Goal: Information Seeking & Learning: Learn about a topic

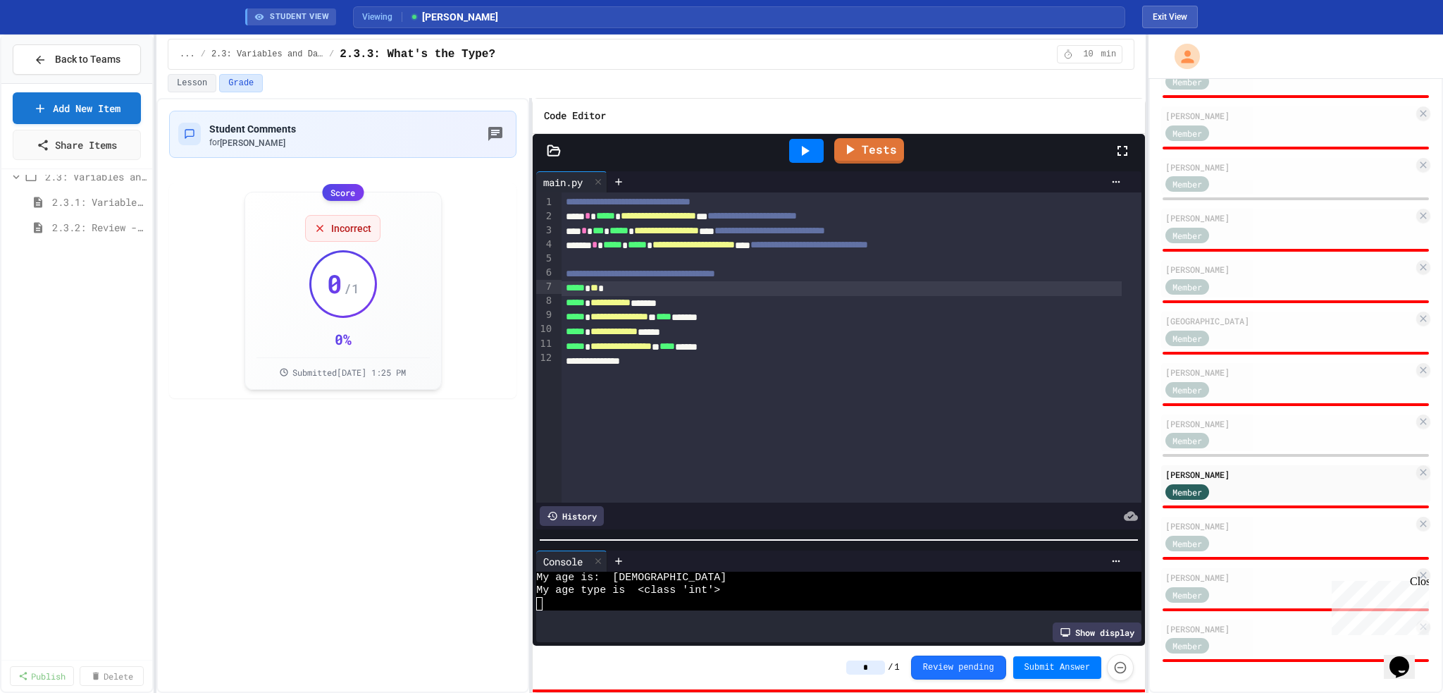
scroll to position [78, 0]
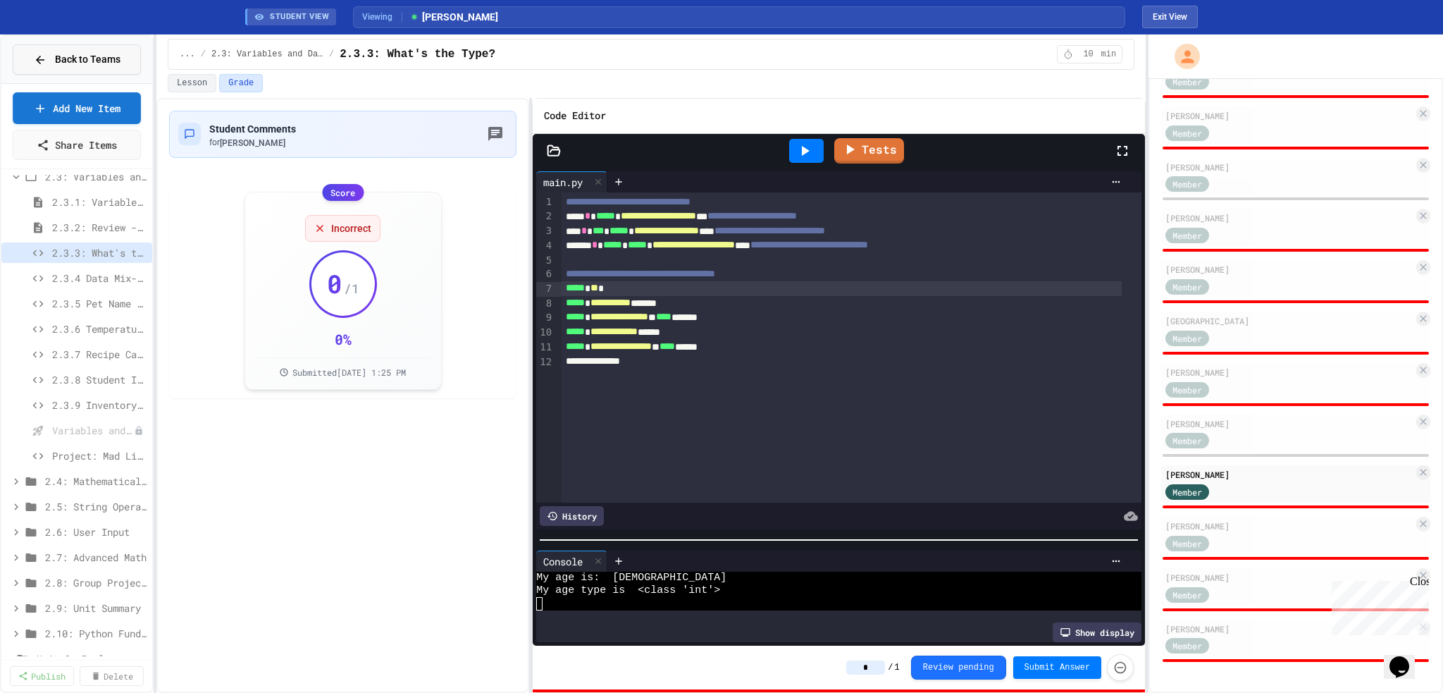
click at [84, 61] on span "Back to Teams" at bounding box center [88, 59] width 66 height 15
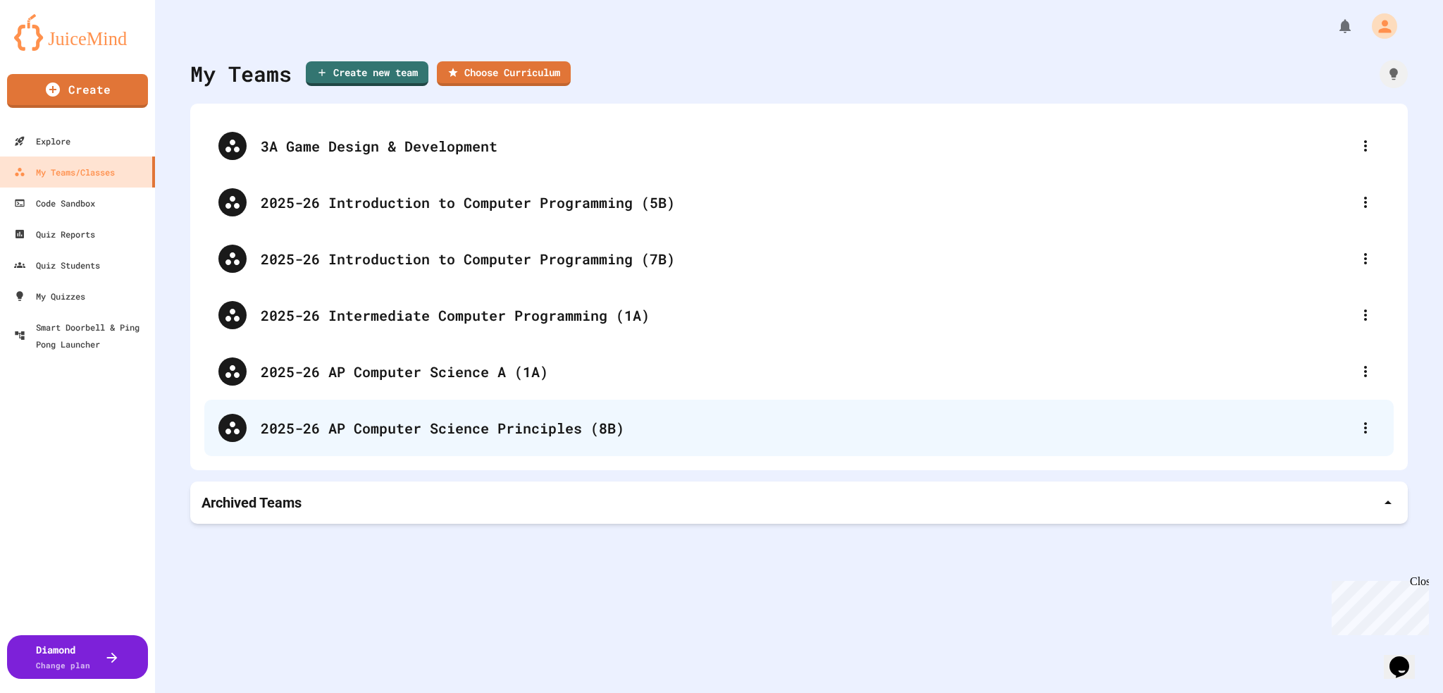
click at [476, 345] on div "2025-26 AP Computer Science Principles (8B)" at bounding box center [806, 427] width 1091 height 21
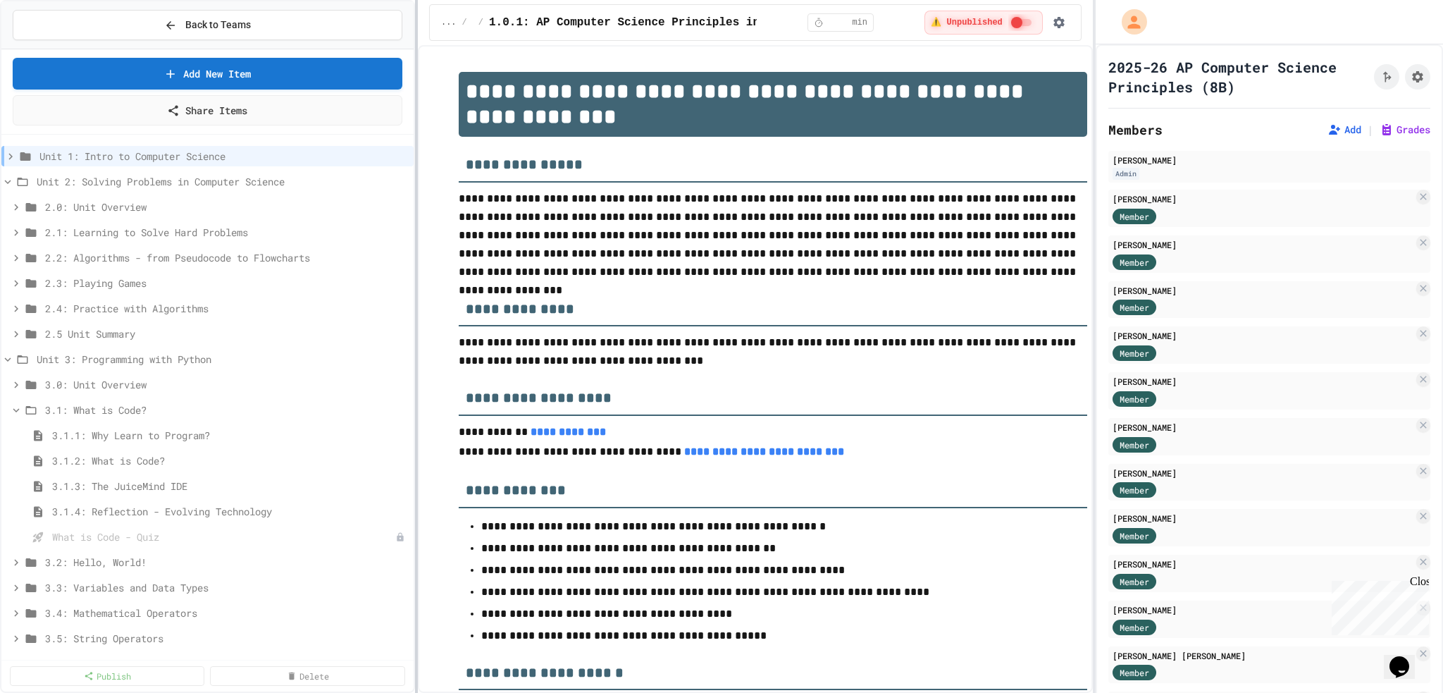
click at [417, 222] on div at bounding box center [416, 346] width 3 height 693
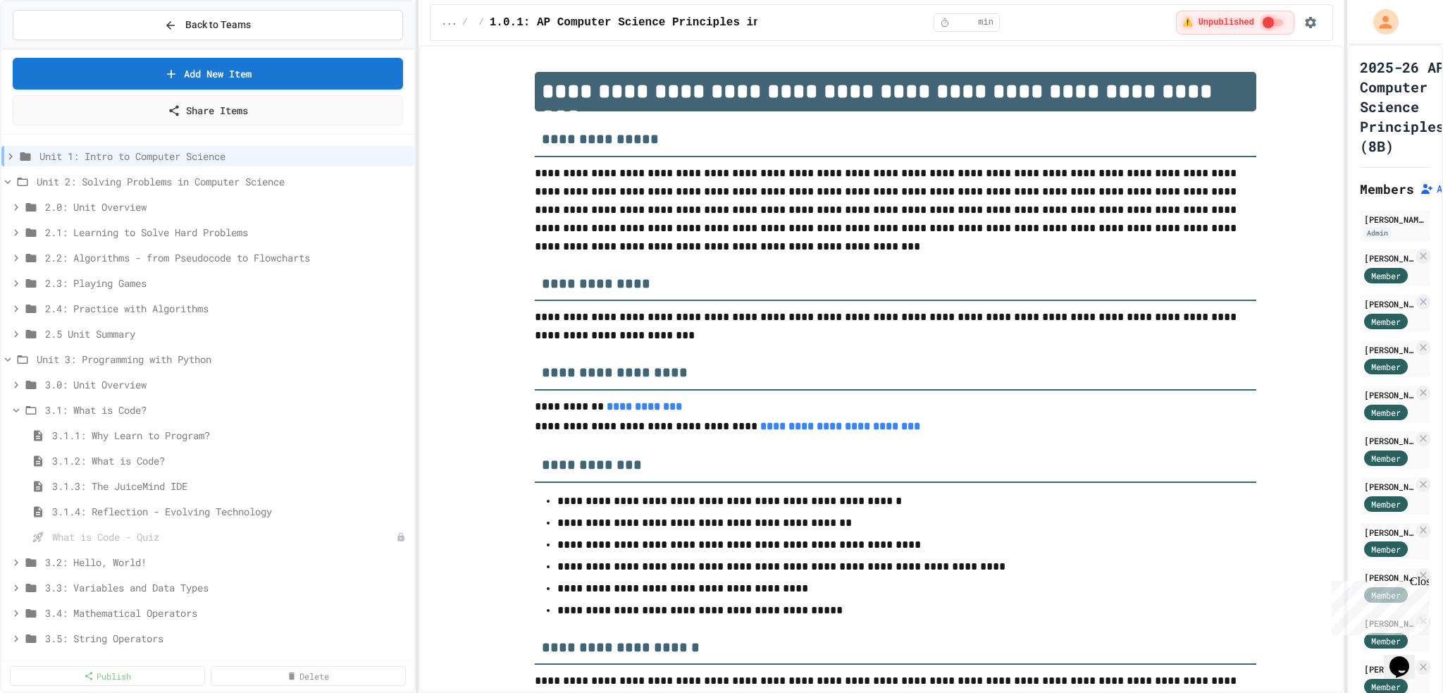
click at [721, 315] on div "**********" at bounding box center [721, 346] width 1443 height 693
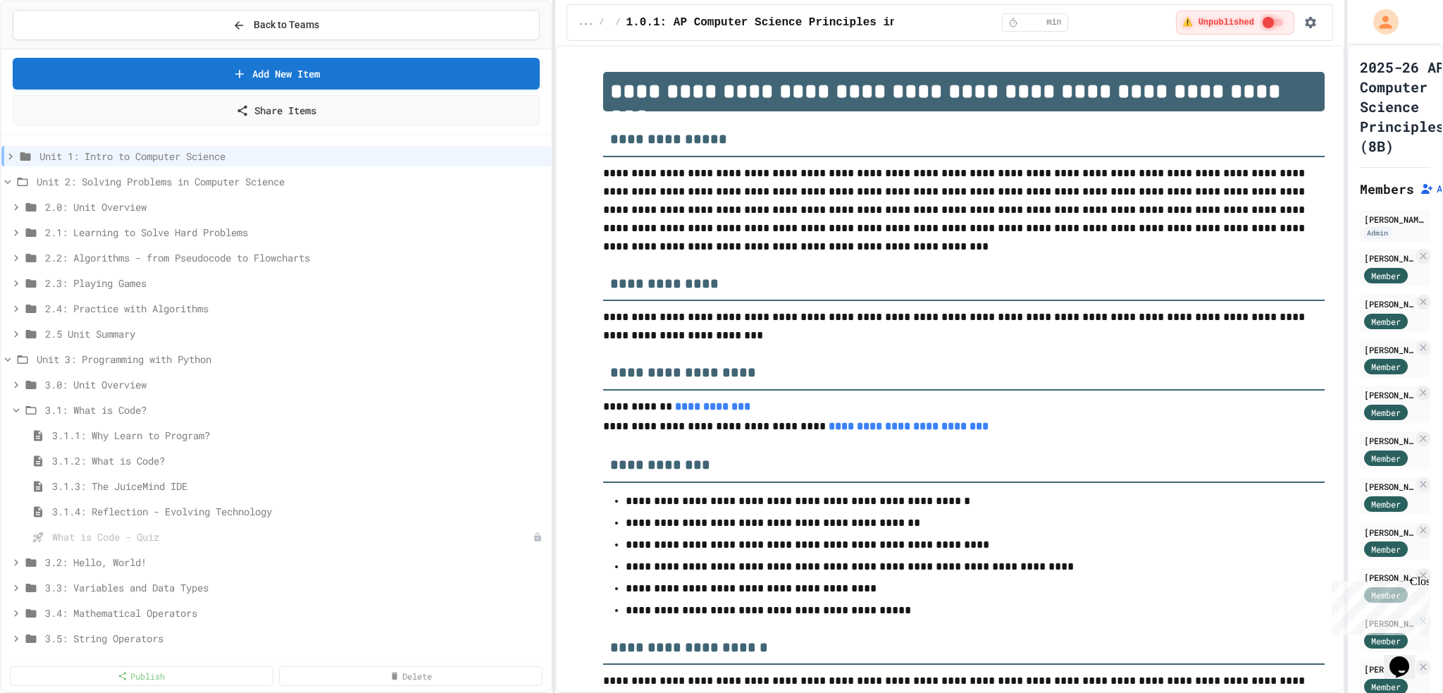
click at [558, 345] on div "**********" at bounding box center [721, 346] width 1443 height 693
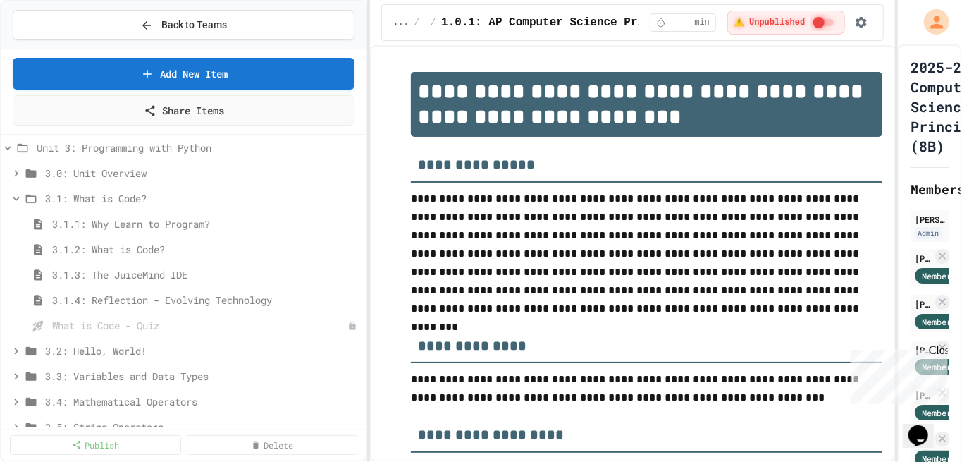
scroll to position [440, 0]
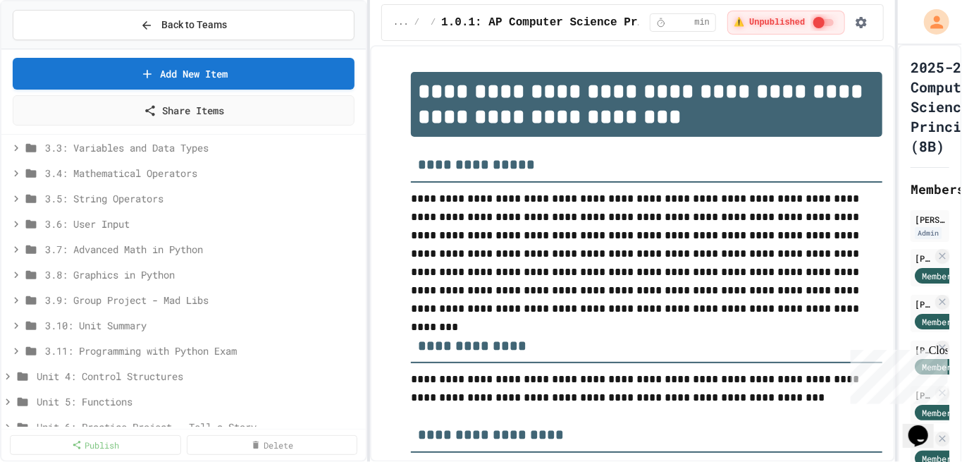
click at [358, 306] on div "3.9: Group Project - Mad Libs" at bounding box center [183, 300] width 364 height 20
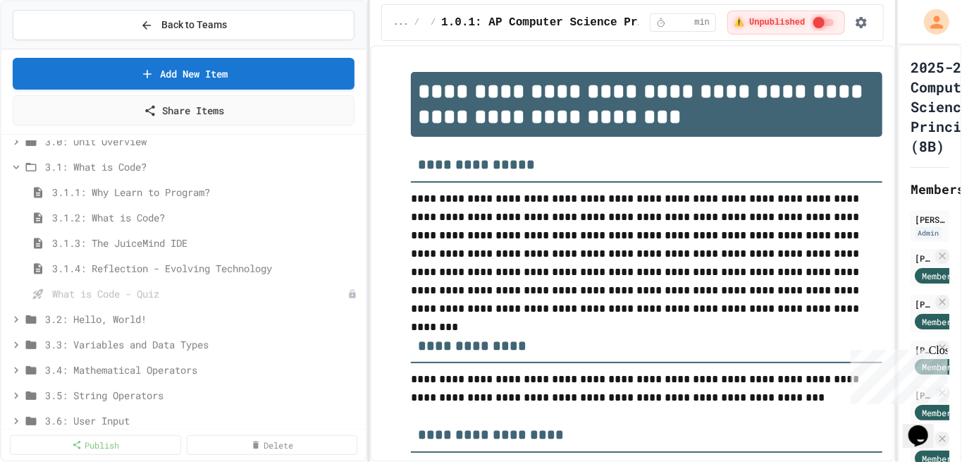
scroll to position [206, 0]
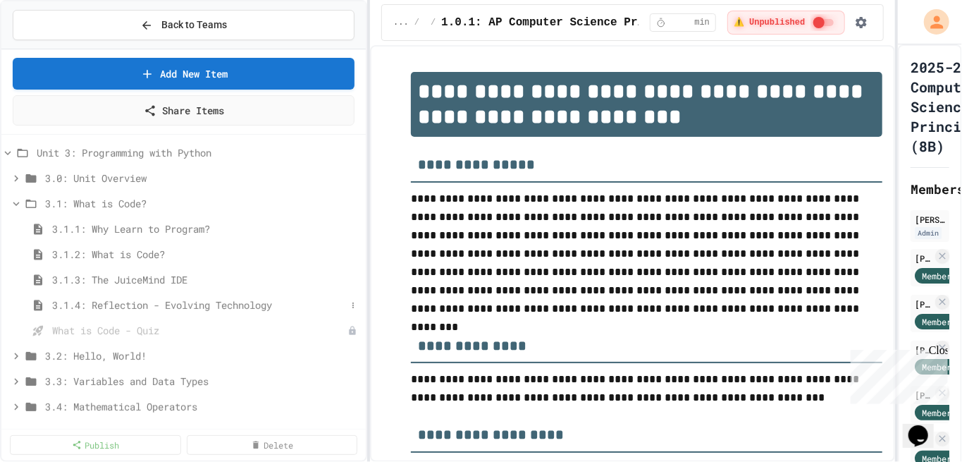
click at [209, 303] on span "3.1.4: Reflection - Evolving Technology" at bounding box center [199, 304] width 294 height 15
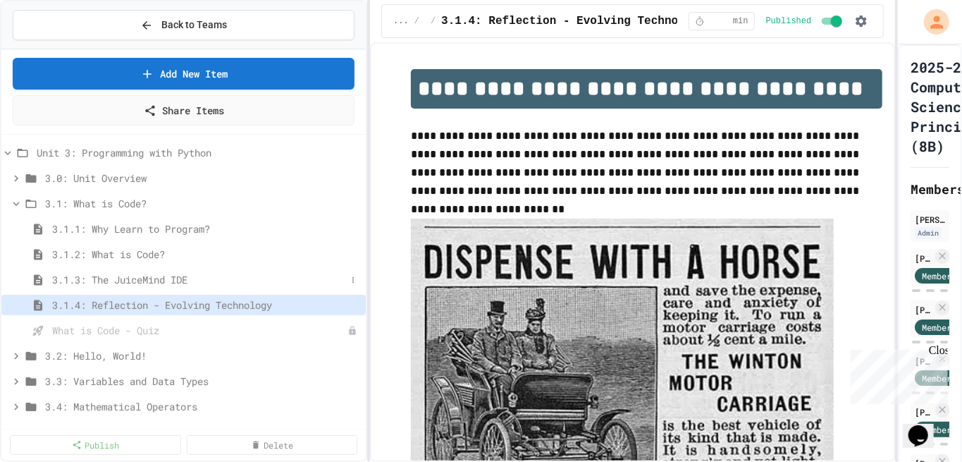
click at [163, 275] on span "3.1.3: The JuiceMind IDE" at bounding box center [199, 279] width 294 height 15
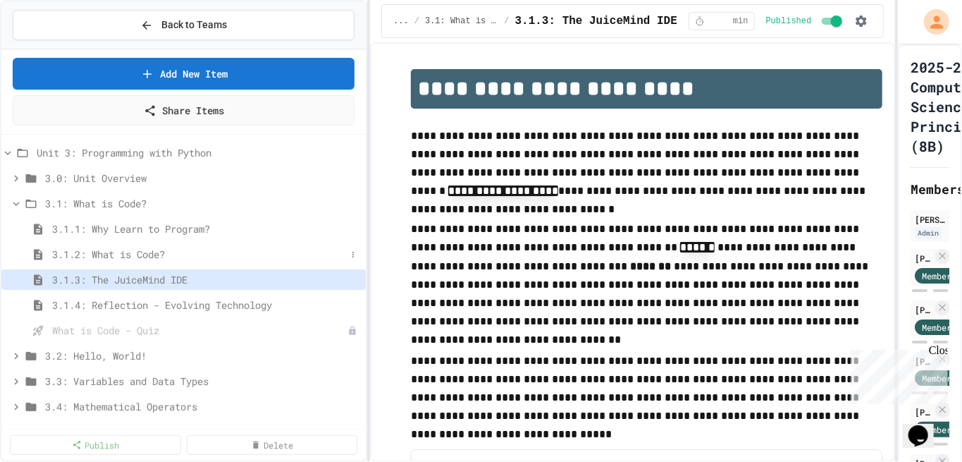
click at [158, 253] on span "3.1.2: What is Code?" at bounding box center [199, 254] width 294 height 15
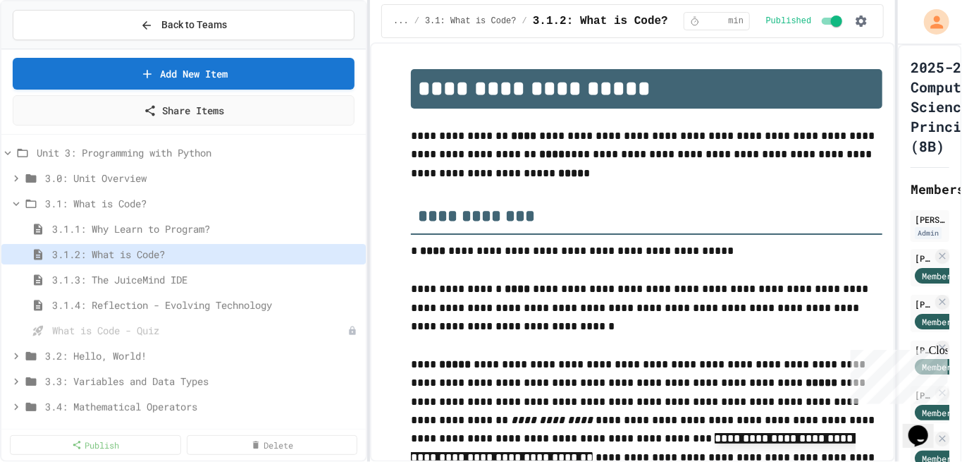
type textarea "*"
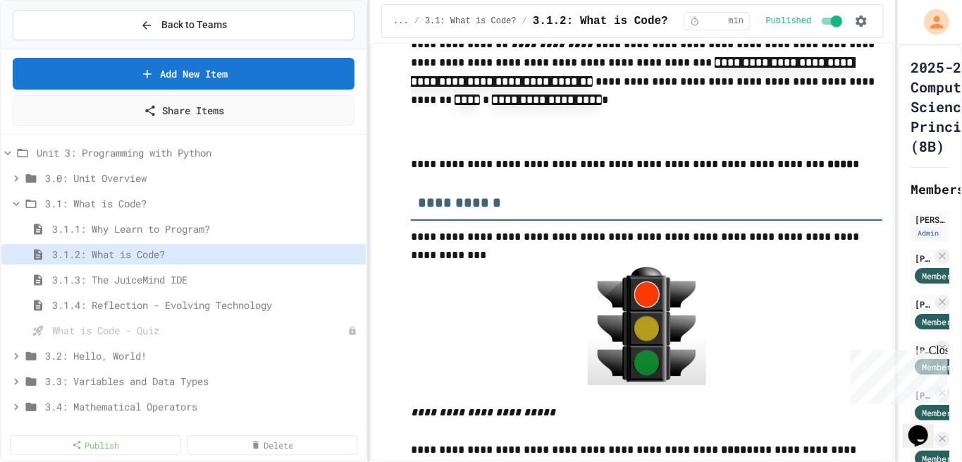
scroll to position [564, 0]
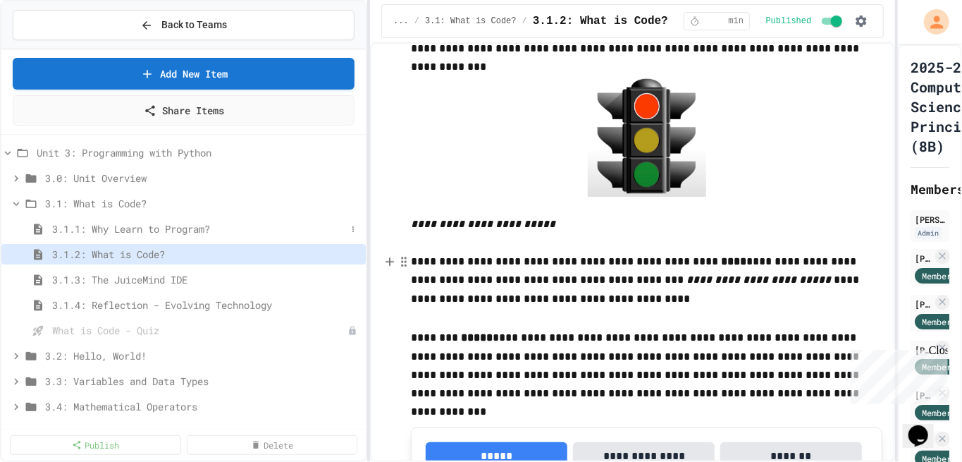
click at [116, 228] on span "3.1.1: Why Learn to Program?" at bounding box center [199, 228] width 294 height 15
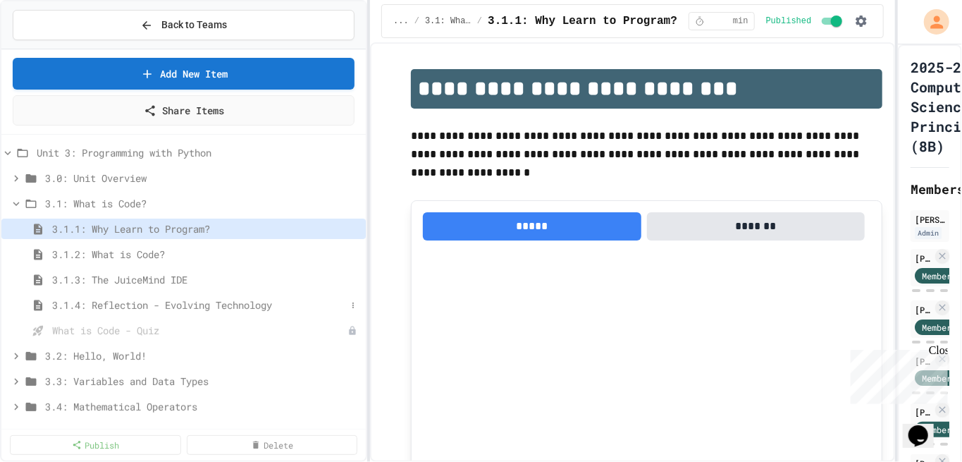
click at [240, 302] on span "3.1.4: Reflection - Evolving Technology" at bounding box center [199, 304] width 294 height 15
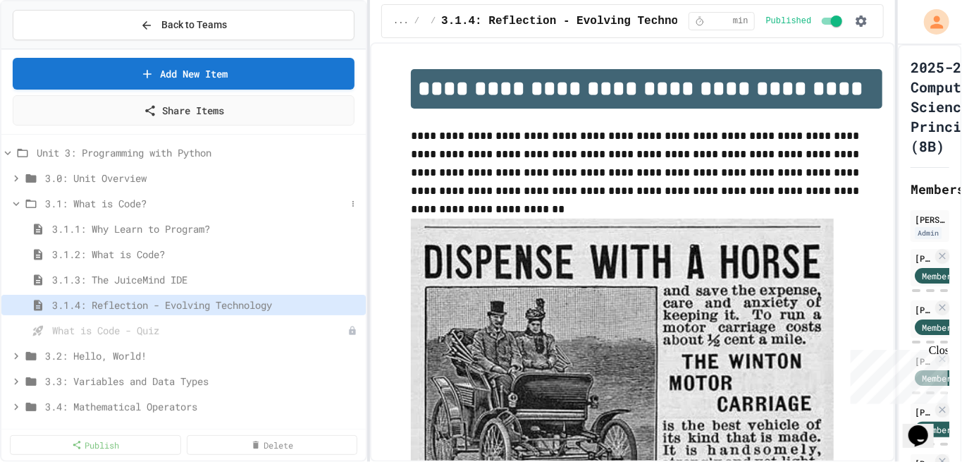
click at [16, 202] on icon at bounding box center [16, 204] width 6 height 4
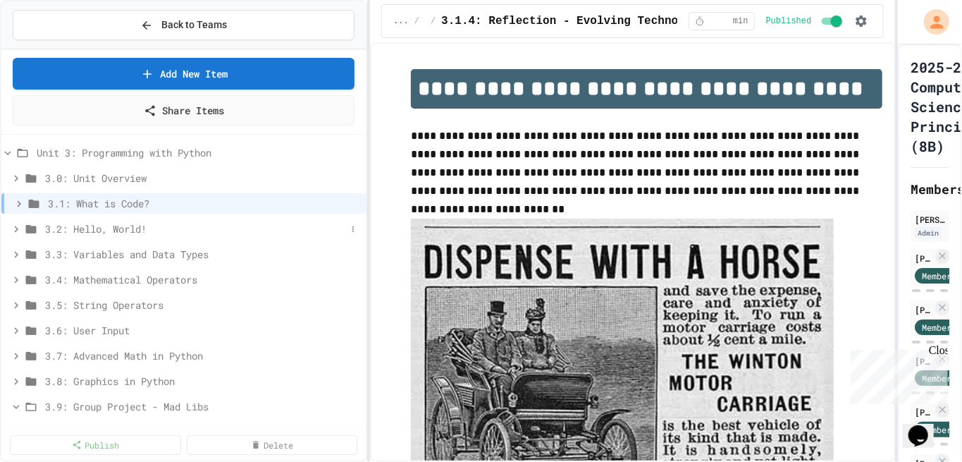
click at [17, 226] on icon at bounding box center [16, 229] width 4 height 6
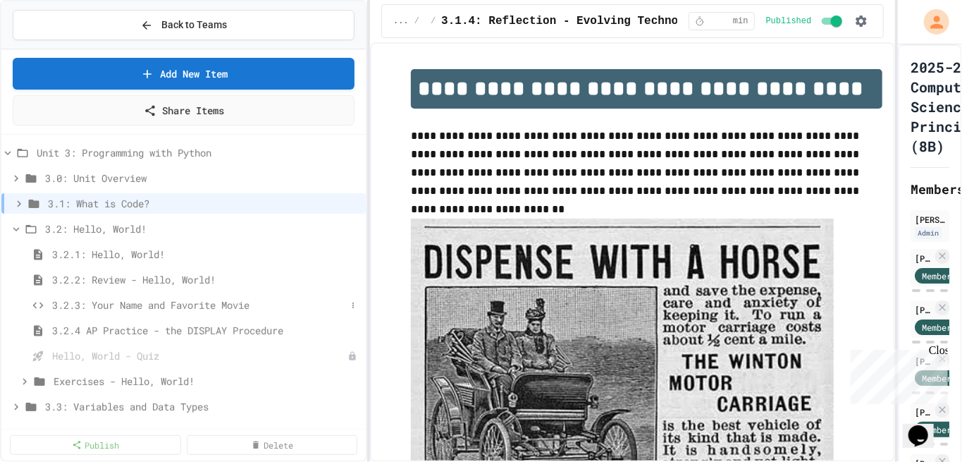
click at [226, 302] on span "3.2.3: Your Name and Favorite Movie" at bounding box center [199, 304] width 294 height 15
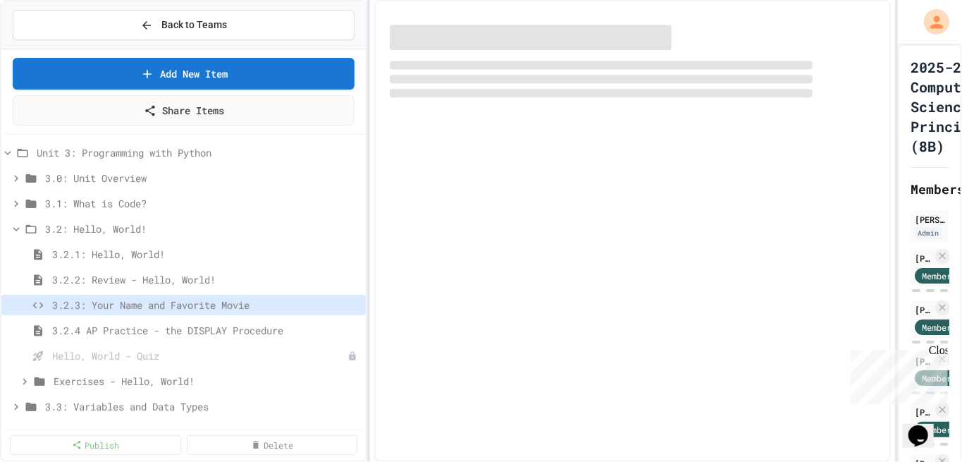
select select "*******"
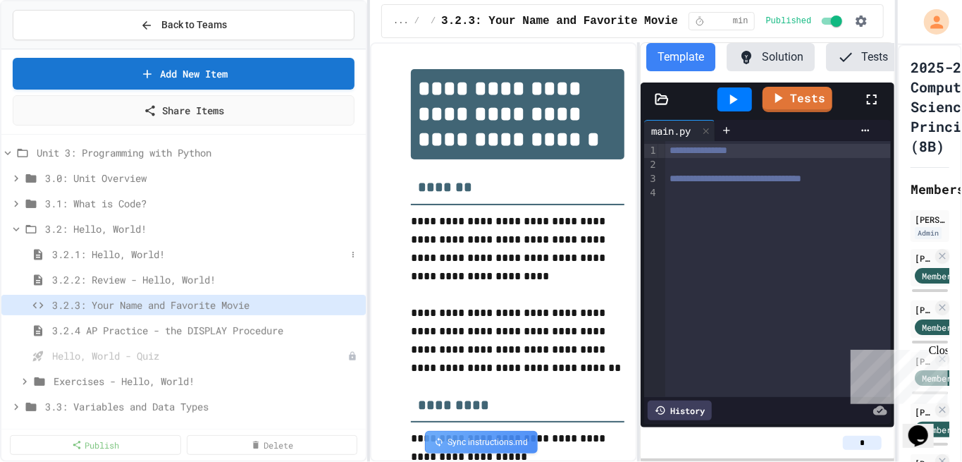
click at [161, 255] on span "3.2.1: Hello, World!" at bounding box center [199, 254] width 294 height 15
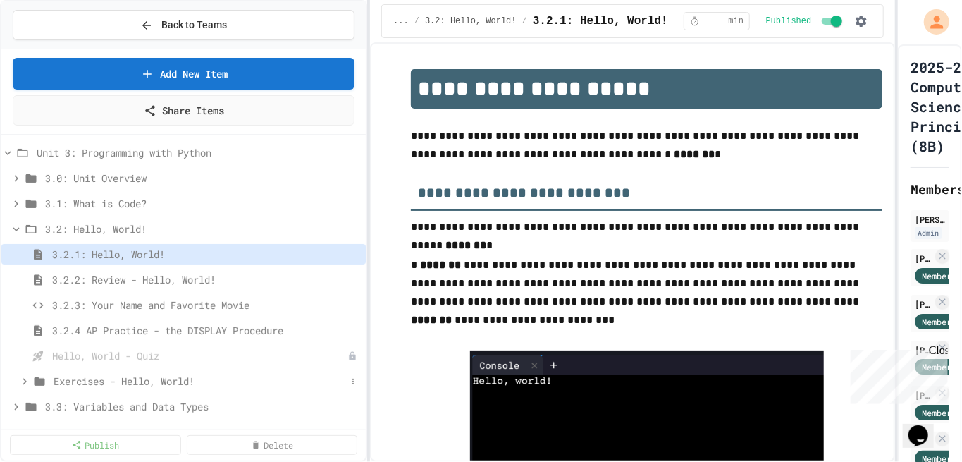
click at [27, 345] on icon at bounding box center [24, 381] width 13 height 13
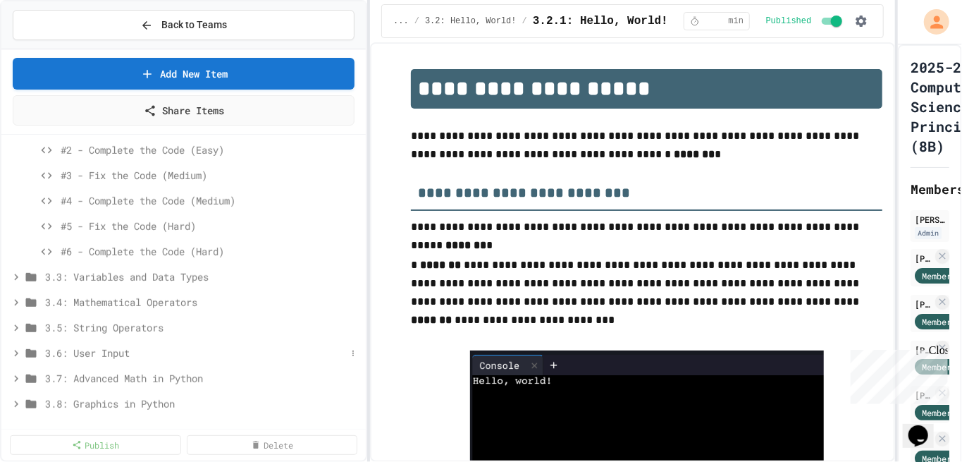
scroll to position [395, 0]
